Goal: Task Accomplishment & Management: Complete application form

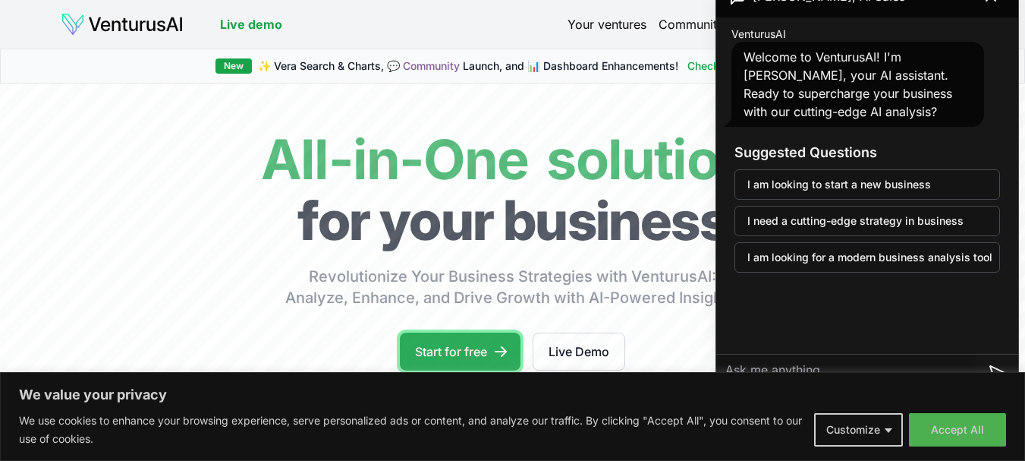
click at [464, 342] on link "Start for free" at bounding box center [460, 351] width 121 height 38
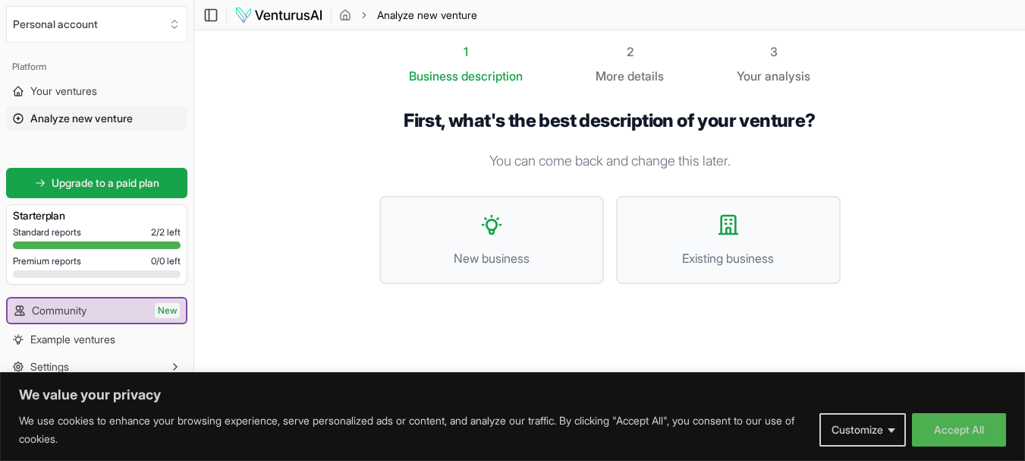
scroll to position [1, 0]
click at [951, 420] on button "Accept All" at bounding box center [959, 429] width 94 height 33
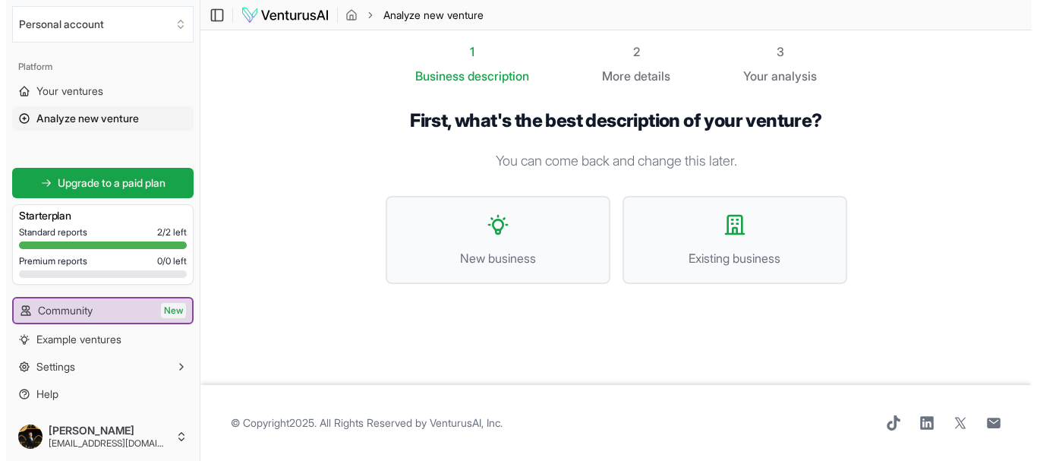
scroll to position [0, 0]
